Goal: Find specific page/section: Find specific page/section

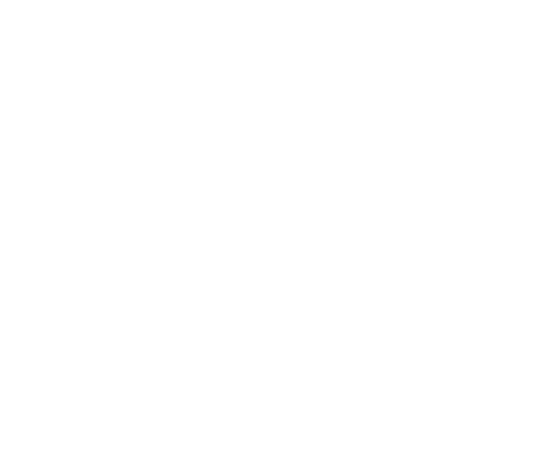
select select "Song"
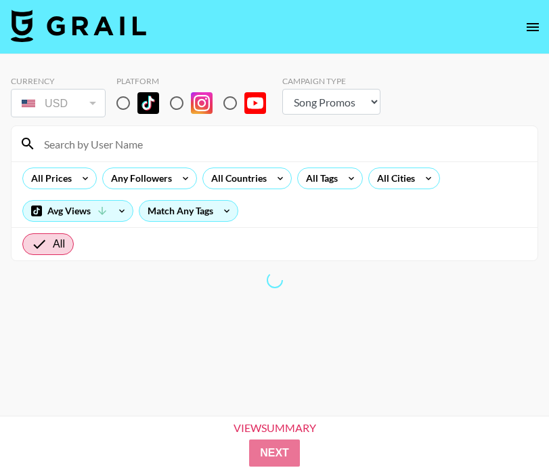
click at [128, 104] on input "radio" at bounding box center [123, 103] width 28 height 28
radio input "true"
click at [125, 104] on input "radio" at bounding box center [123, 103] width 28 height 28
click at [110, 138] on input at bounding box center [283, 144] width 494 height 22
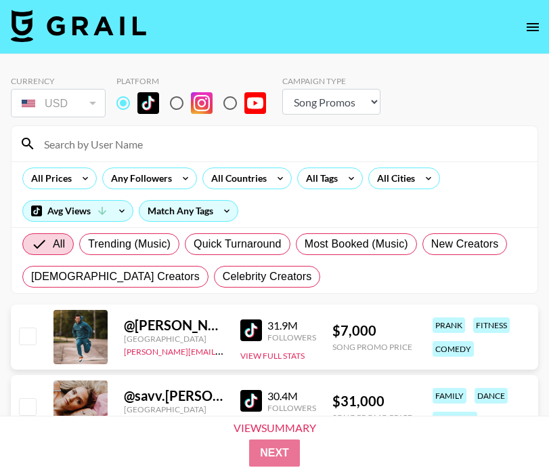
click at [105, 143] on input at bounding box center [283, 144] width 494 height 22
paste input "agandana"
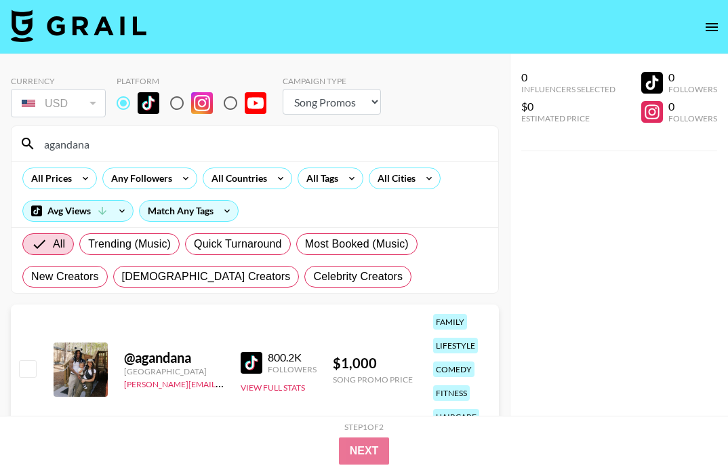
drag, startPoint x: 120, startPoint y: 151, endPoint x: -1, endPoint y: 133, distance: 121.9
click at [0, 133] on div "Currency USD USD ​ Platform Campaign Type Choose Type... Song Promos Brand Prom…" at bounding box center [254, 262] width 509 height 417
paste input "@amina.rashid1"
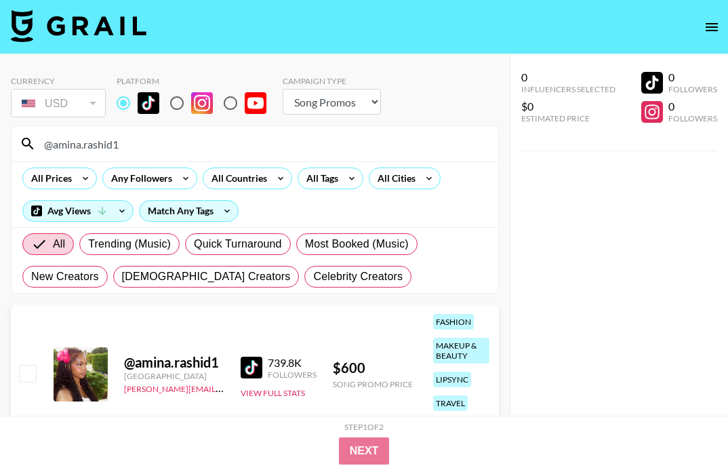
drag, startPoint x: 123, startPoint y: 151, endPoint x: 12, endPoint y: 130, distance: 113.1
click at [12, 130] on div "@amina.rashid1" at bounding box center [255, 143] width 486 height 35
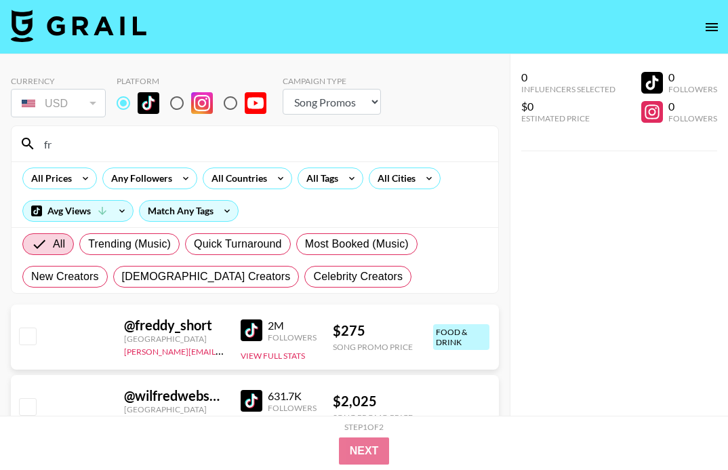
type input "f"
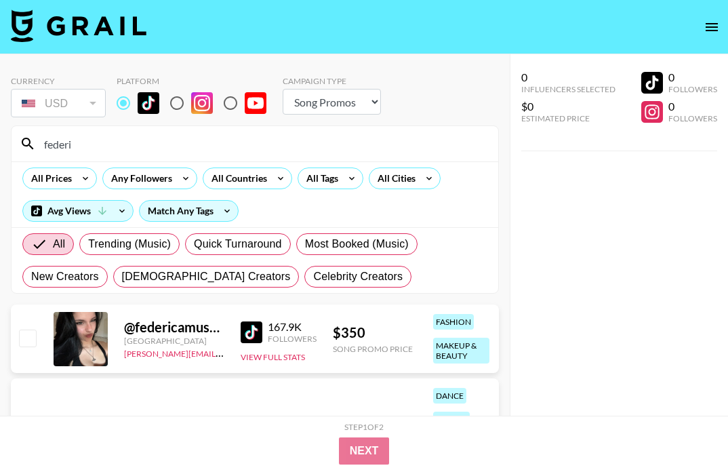
drag, startPoint x: 123, startPoint y: 145, endPoint x: -1, endPoint y: 144, distance: 124.0
click at [0, 144] on html "Currency USD USD ​ Platform Campaign Type Choose Type... Song Promos Brand Prom…" at bounding box center [364, 300] width 728 height 600
paste input "@ainomagdalena"
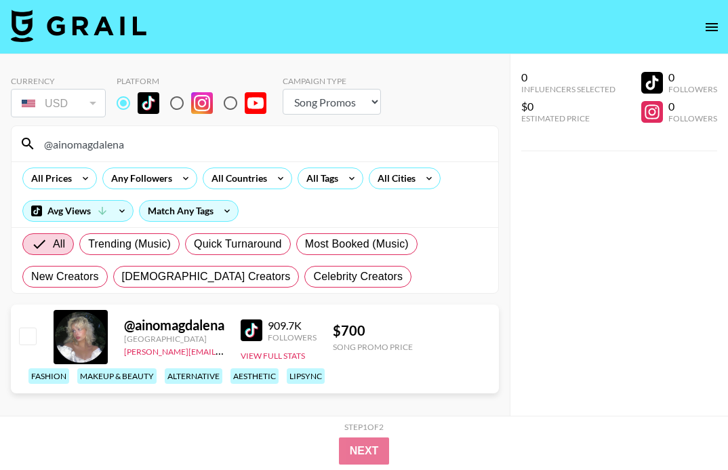
drag, startPoint x: 143, startPoint y: 150, endPoint x: -7, endPoint y: 142, distance: 150.0
click at [0, 142] on html "Currency USD USD ​ Platform Campaign Type Choose Type... Song Promos Brand Prom…" at bounding box center [364, 262] width 728 height 524
paste input "[DOMAIN_NAME]"
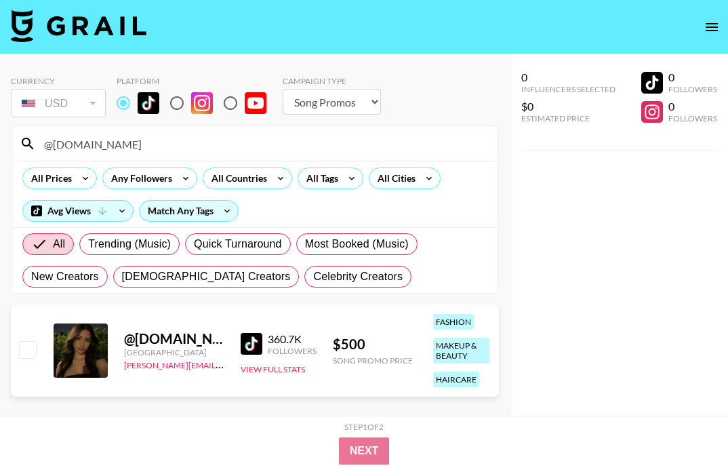
drag, startPoint x: 169, startPoint y: 148, endPoint x: -86, endPoint y: 123, distance: 256.0
click at [0, 123] on html "Currency USD USD ​ Platform Campaign Type Choose Type... Song Promos Brand Prom…" at bounding box center [364, 262] width 728 height 524
paste input "planettobii"
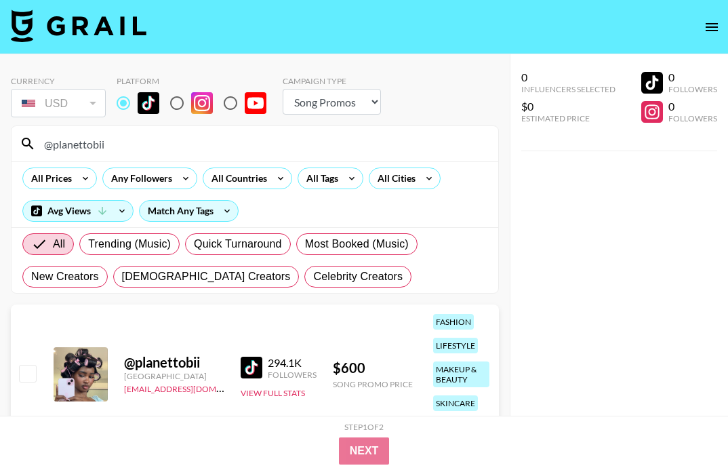
drag, startPoint x: 123, startPoint y: 144, endPoint x: -11, endPoint y: 144, distance: 133.5
click at [0, 144] on html "Currency USD USD ​ Platform Campaign Type Choose Type... Song Promos Brand Prom…" at bounding box center [364, 268] width 728 height 536
paste input "fatimavsb"
type input "@fatimavsb"
